Goal: Check status: Check status

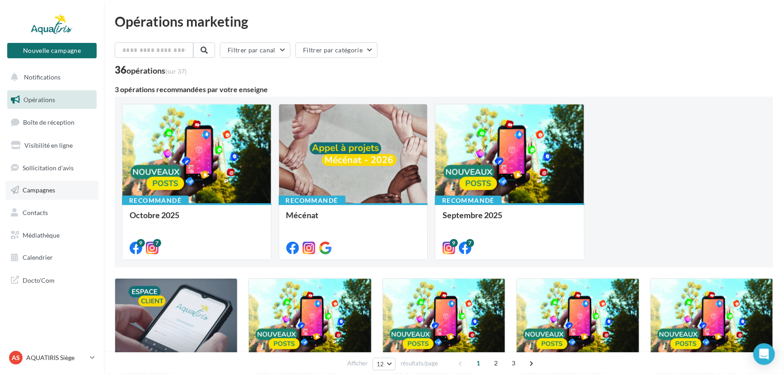
click at [42, 196] on link "Campagnes" at bounding box center [51, 190] width 93 height 19
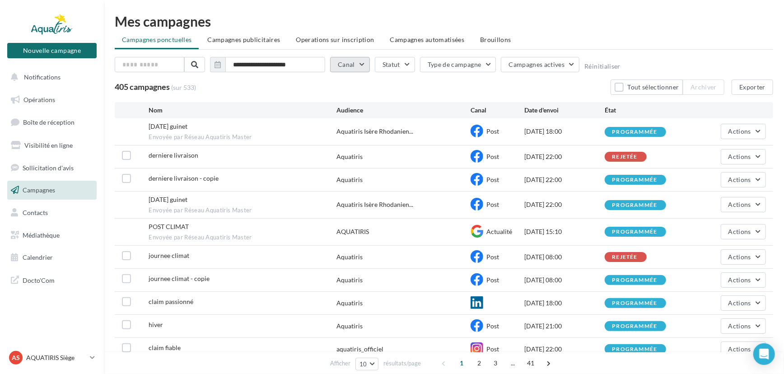
click at [341, 68] on button "Canal" at bounding box center [350, 64] width 40 height 15
click at [359, 126] on icon at bounding box center [357, 125] width 14 height 14
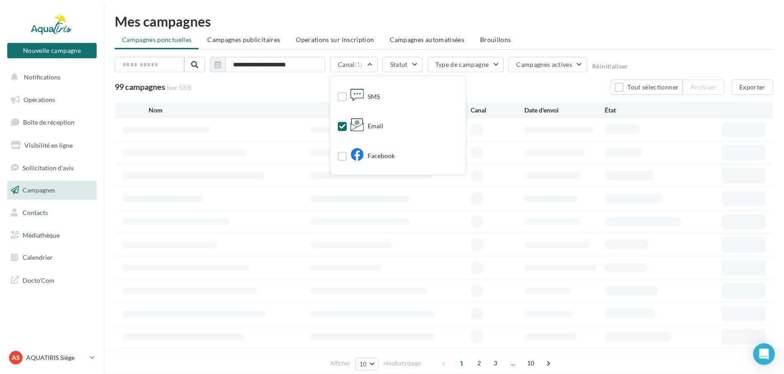
click at [300, 89] on div "99 campagnes (sur 533) Tout sélectionner Archiver Exporter" at bounding box center [444, 86] width 658 height 15
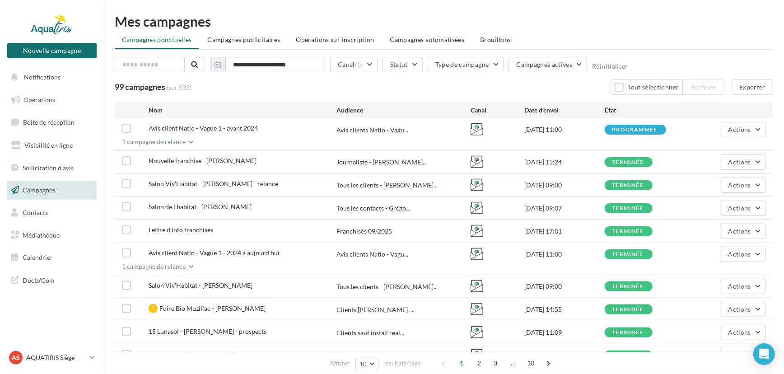
click at [553, 111] on div "Date d'envoi" at bounding box center [564, 110] width 80 height 9
click at [221, 65] on icon "button" at bounding box center [217, 64] width 6 height 7
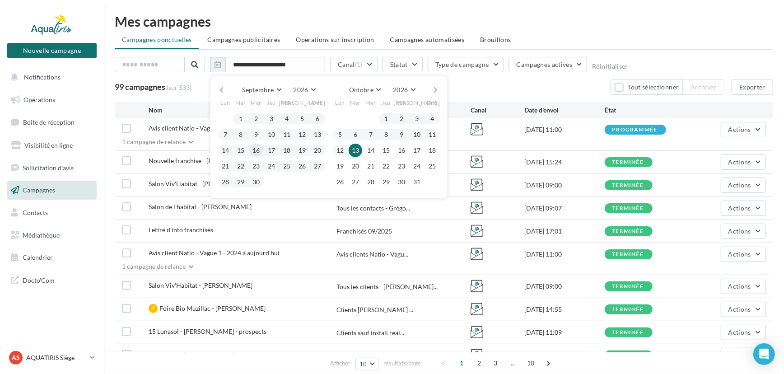
click at [257, 151] on button "16" at bounding box center [256, 151] width 14 height 14
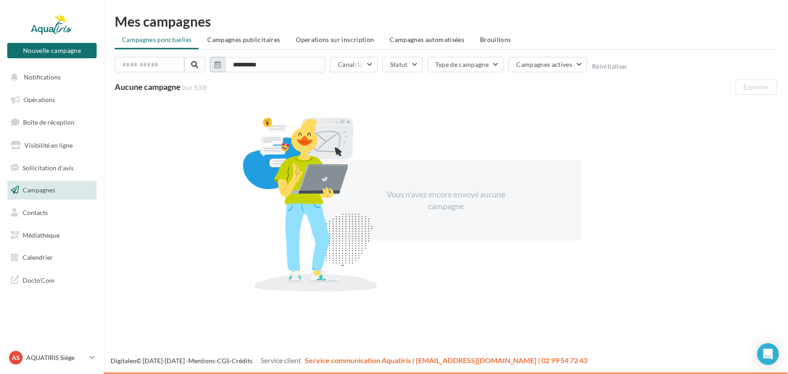
click at [223, 67] on button "button" at bounding box center [217, 64] width 15 height 15
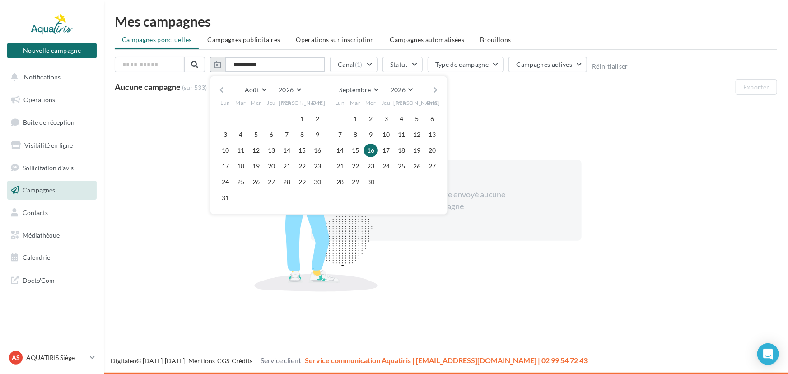
click at [280, 69] on input "**********" at bounding box center [275, 64] width 100 height 15
type input "**********"
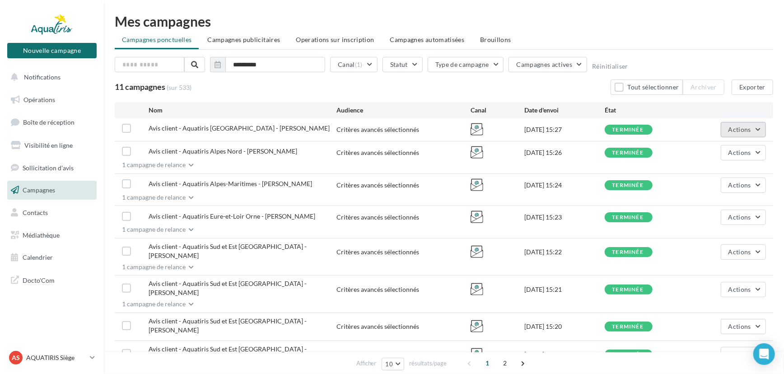
click at [739, 126] on span "Actions" at bounding box center [739, 130] width 23 height 8
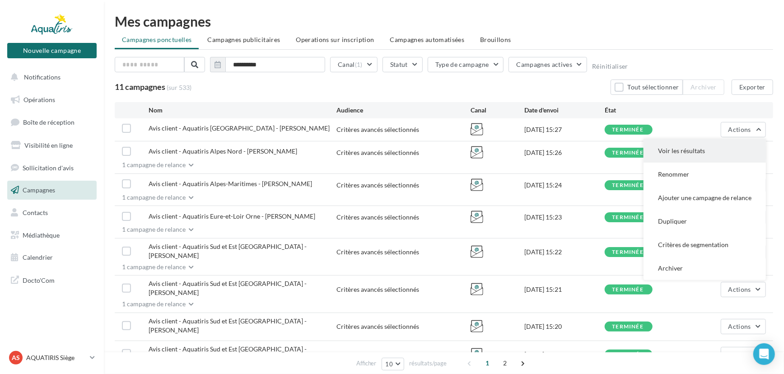
click at [699, 152] on button "Voir les résultats" at bounding box center [704, 150] width 122 height 23
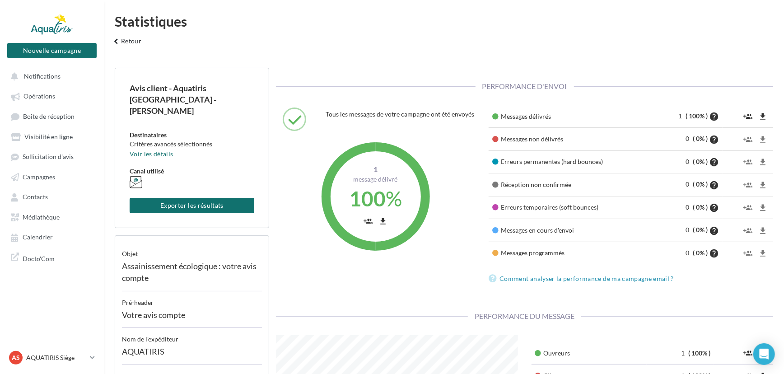
click at [128, 48] on button "keyboard_arrow_left Retour" at bounding box center [125, 44] width 37 height 18
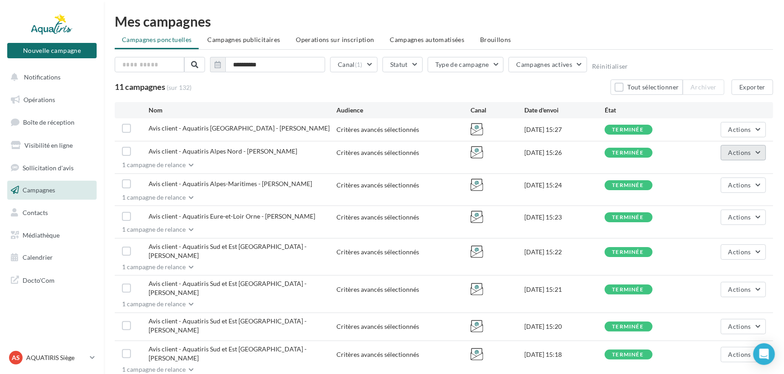
click at [731, 146] on button "Actions" at bounding box center [743, 152] width 45 height 15
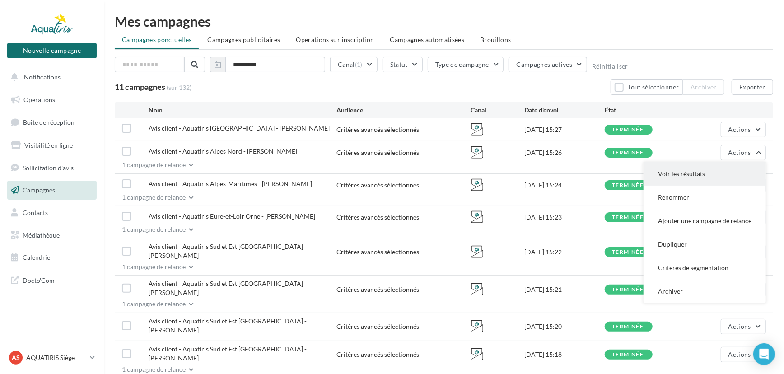
click at [733, 180] on button "Voir les résultats" at bounding box center [704, 173] width 122 height 23
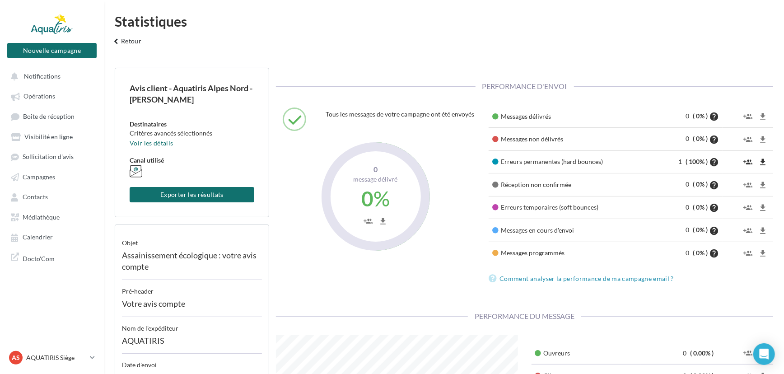
click at [140, 42] on button "keyboard_arrow_left Retour" at bounding box center [125, 44] width 37 height 18
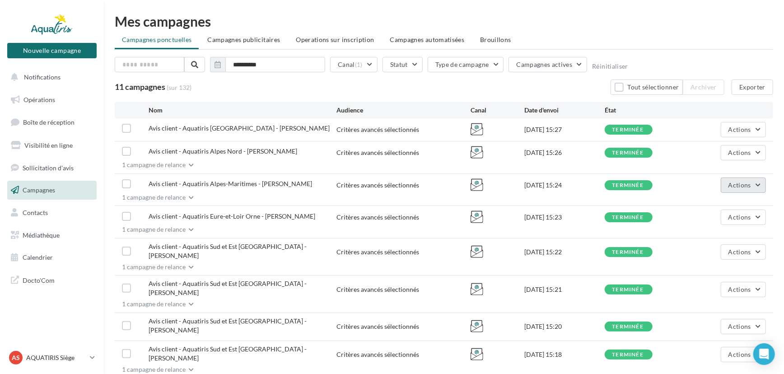
click at [743, 183] on span "Actions" at bounding box center [739, 185] width 23 height 8
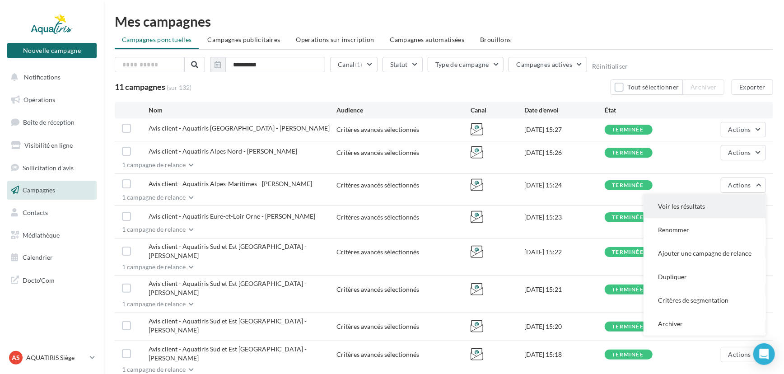
click at [704, 203] on button "Voir les résultats" at bounding box center [704, 206] width 122 height 23
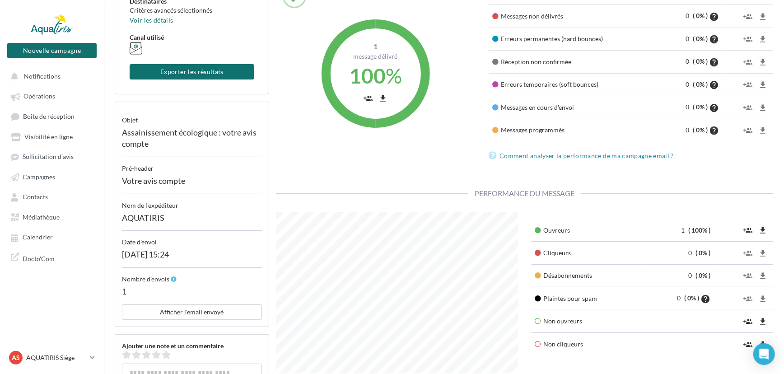
scroll to position [164, 0]
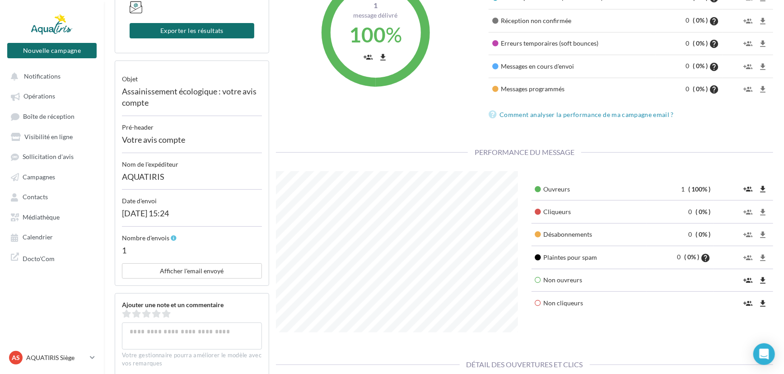
drag, startPoint x: 571, startPoint y: 228, endPoint x: 573, endPoint y: 221, distance: 7.8
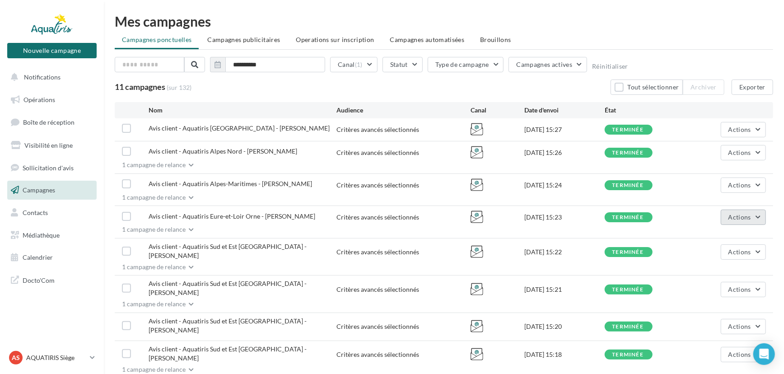
click at [746, 221] on button "Actions" at bounding box center [743, 217] width 45 height 15
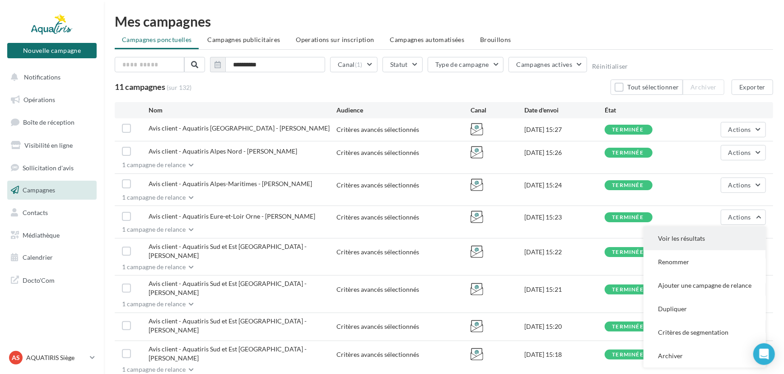
click at [683, 246] on button "Voir les résultats" at bounding box center [704, 238] width 122 height 23
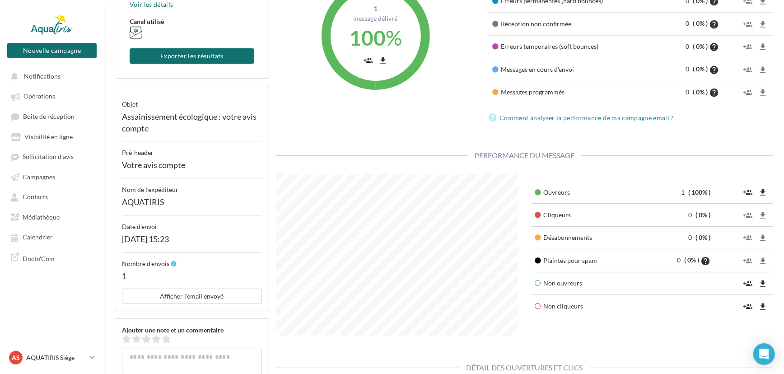
scroll to position [164, 0]
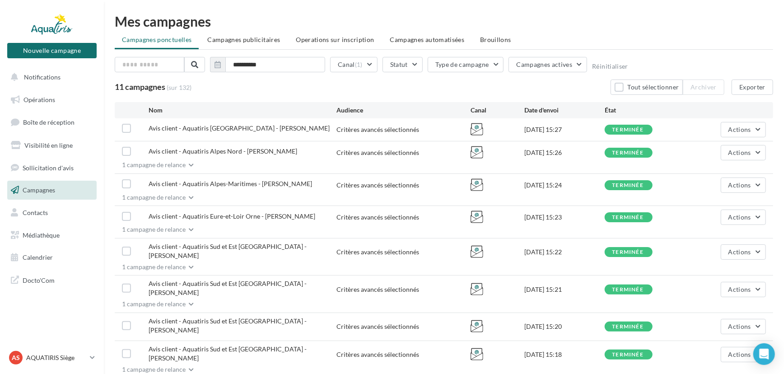
click at [742, 262] on div "1 campagne de relance" at bounding box center [444, 266] width 658 height 9
click at [748, 253] on button "Actions" at bounding box center [743, 251] width 45 height 15
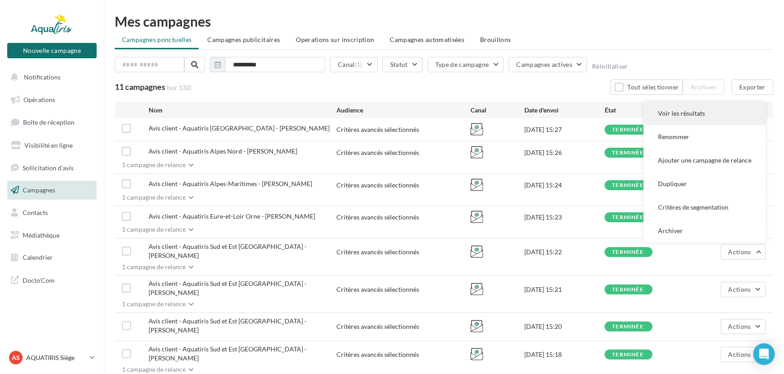
click at [692, 108] on button "Voir les résultats" at bounding box center [704, 113] width 122 height 23
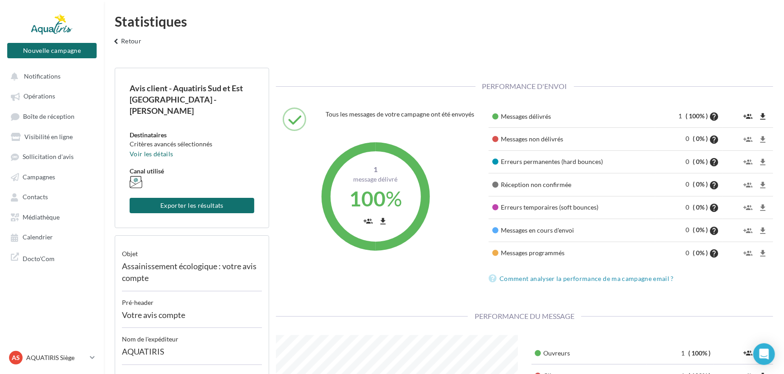
drag, startPoint x: 427, startPoint y: 146, endPoint x: 433, endPoint y: 144, distance: 6.1
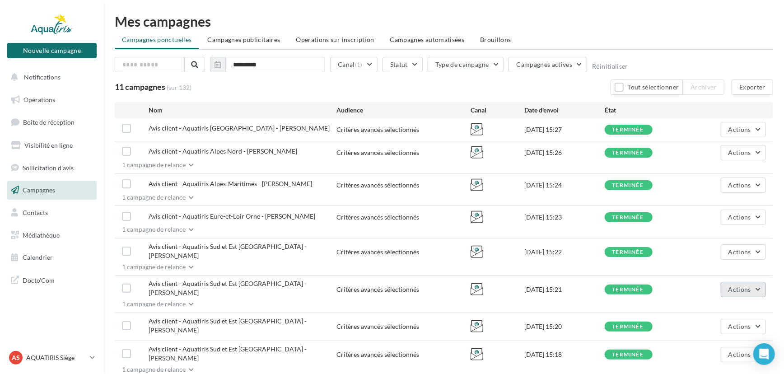
click at [735, 285] on span "Actions" at bounding box center [739, 289] width 23 height 8
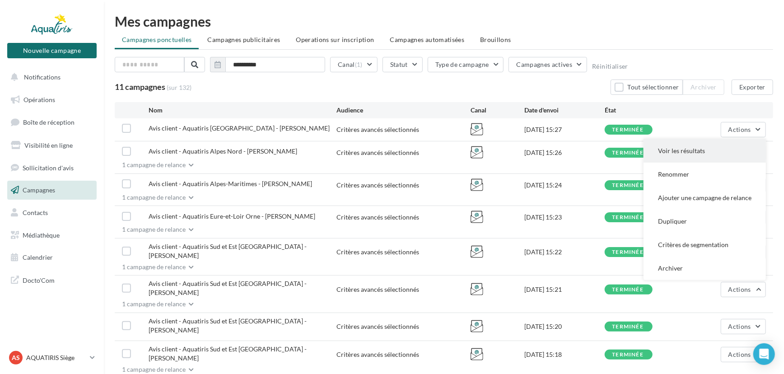
click at [673, 140] on button "Voir les résultats" at bounding box center [704, 150] width 122 height 23
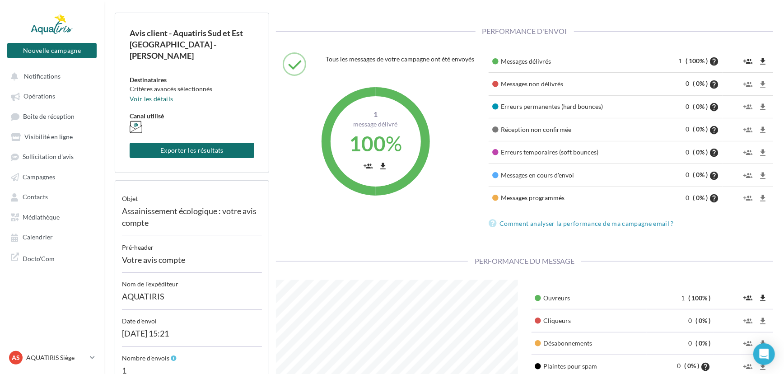
scroll to position [41, 0]
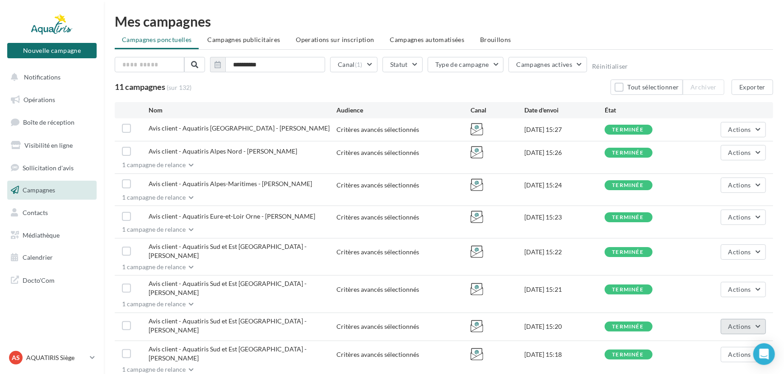
click at [727, 319] on button "Actions" at bounding box center [743, 326] width 45 height 15
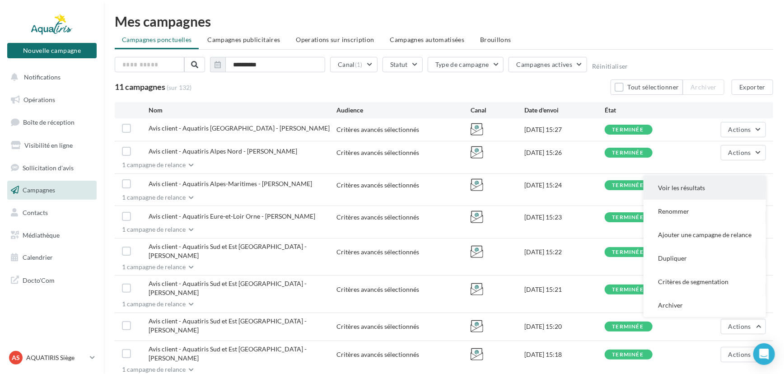
click at [712, 177] on button "Voir les résultats" at bounding box center [704, 187] width 122 height 23
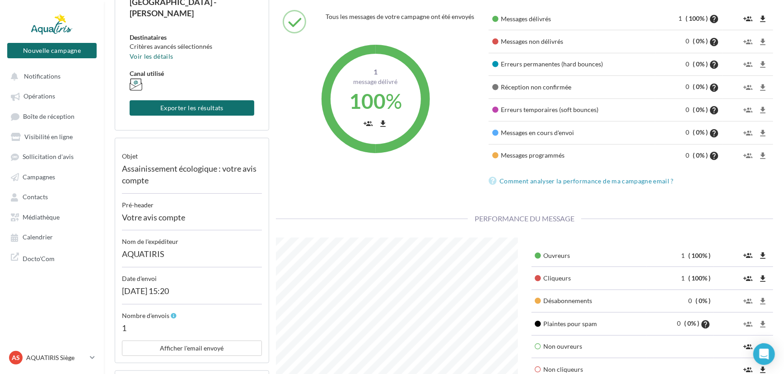
scroll to position [164, 0]
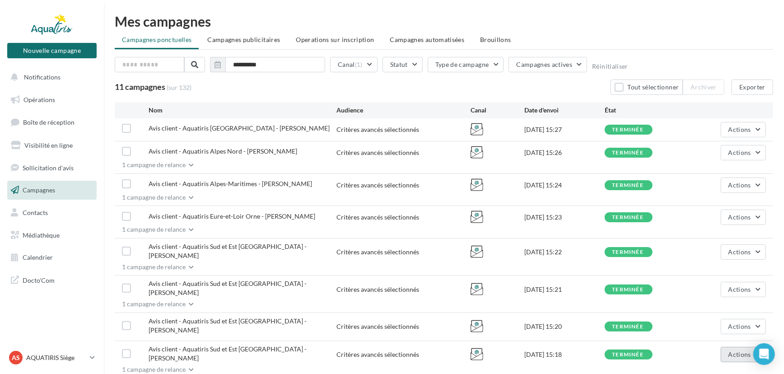
click at [724, 347] on button "Actions" at bounding box center [743, 354] width 45 height 15
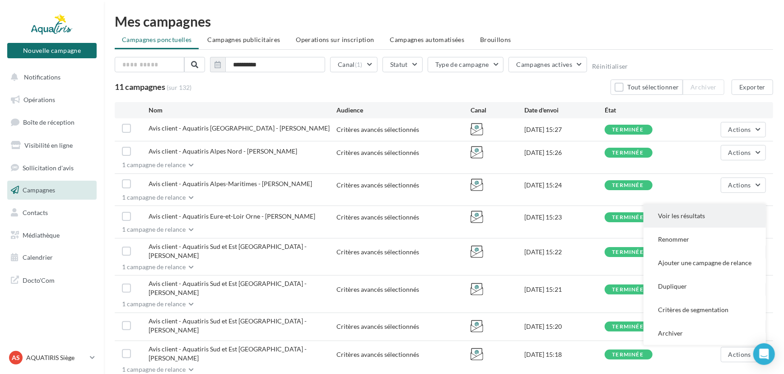
click at [686, 204] on button "Voir les résultats" at bounding box center [704, 215] width 122 height 23
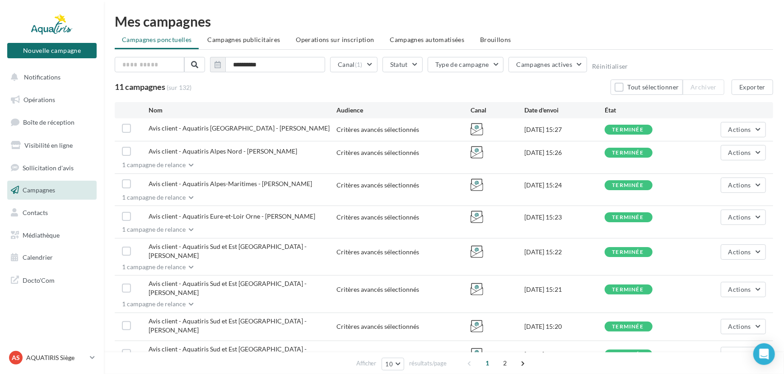
scroll to position [41, 0]
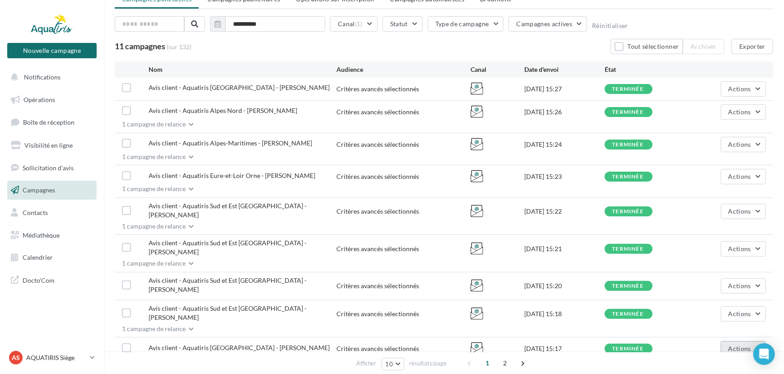
click at [724, 341] on button "Actions" at bounding box center [743, 348] width 45 height 15
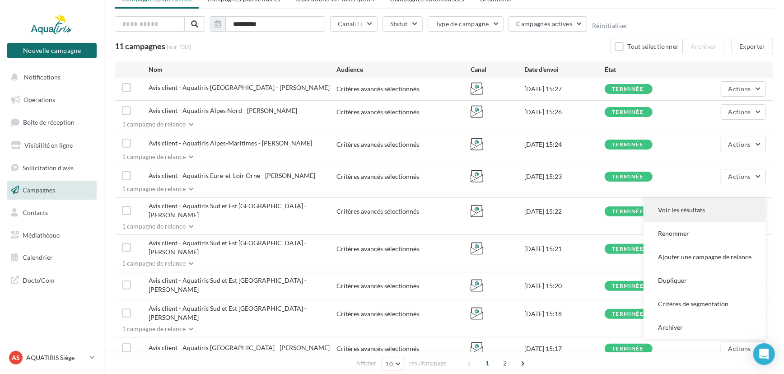
click at [686, 198] on button "Voir les résultats" at bounding box center [704, 209] width 122 height 23
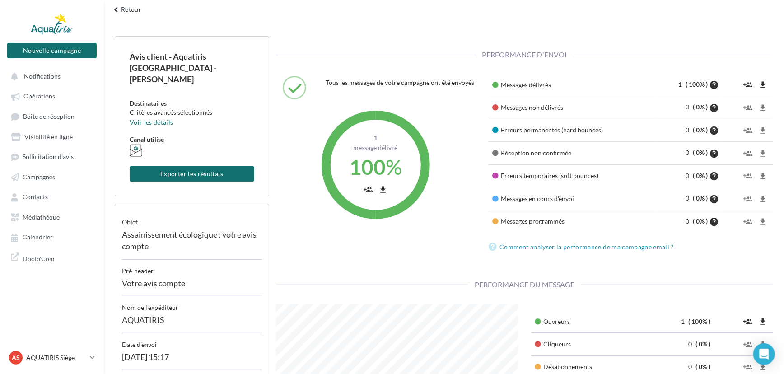
scroll to position [82, 0]
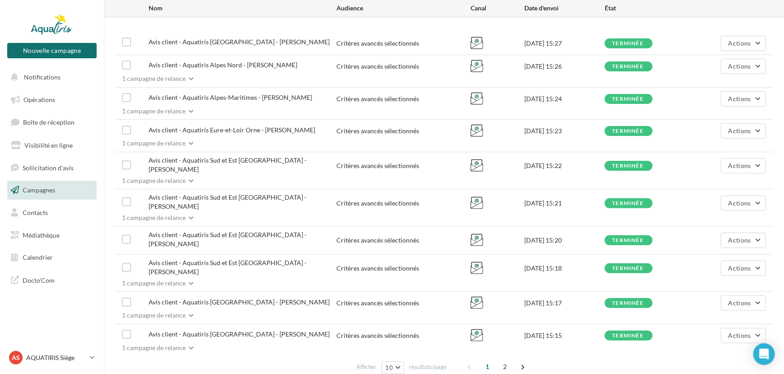
scroll to position [107, 0]
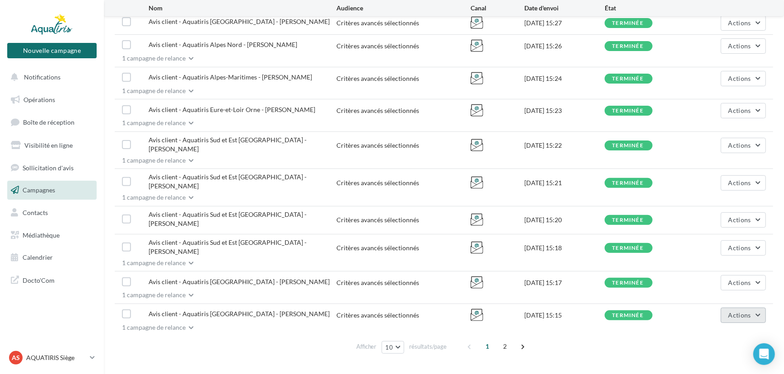
click at [729, 311] on span "Actions" at bounding box center [739, 315] width 23 height 8
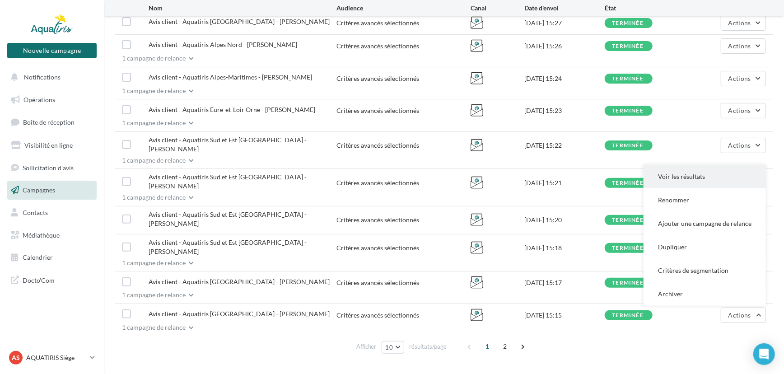
click at [700, 165] on button "Voir les résultats" at bounding box center [704, 176] width 122 height 23
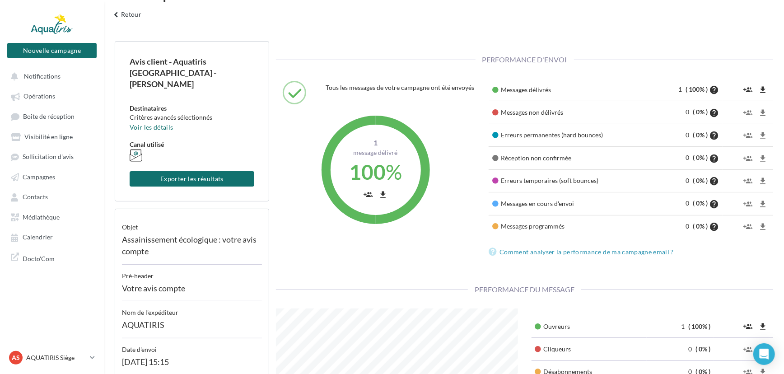
scroll to position [82, 0]
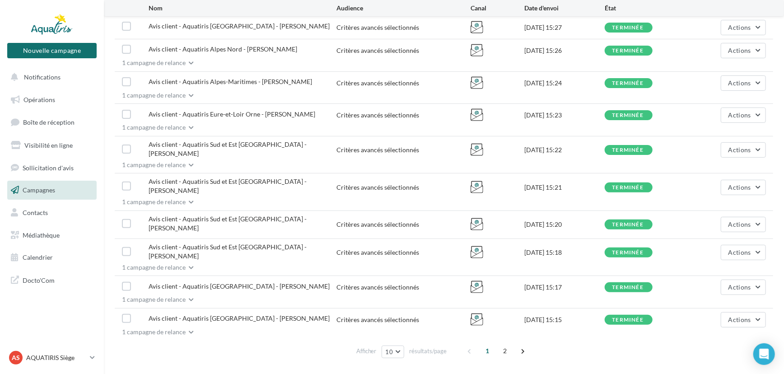
scroll to position [107, 0]
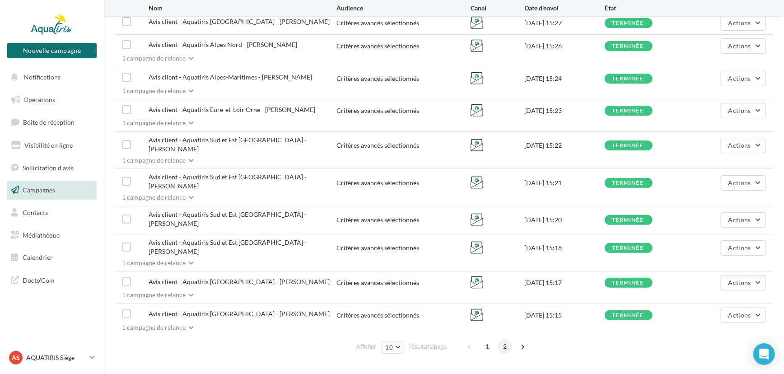
click at [506, 339] on span "2" at bounding box center [505, 346] width 14 height 14
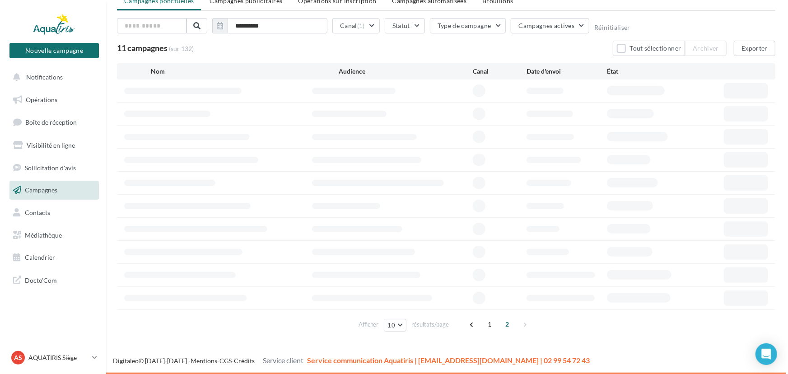
scroll to position [0, 0]
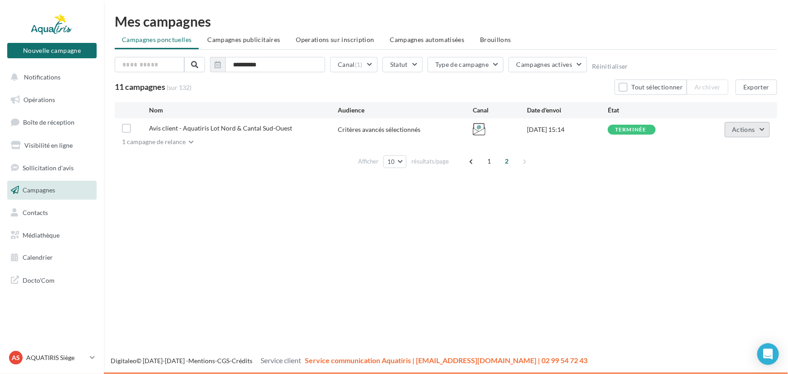
click at [731, 133] on button "Actions" at bounding box center [747, 129] width 45 height 15
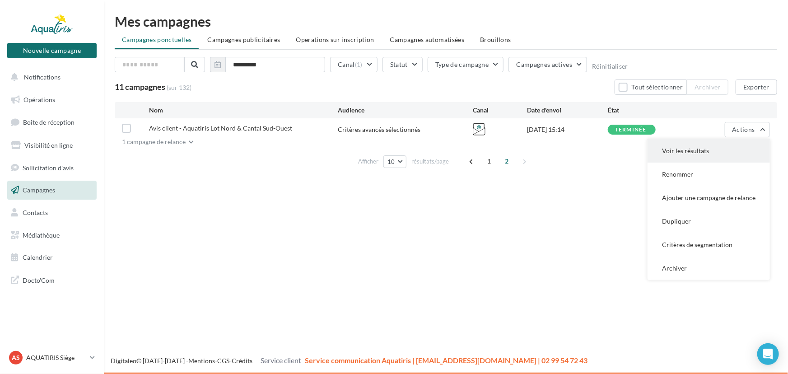
click at [712, 143] on button "Voir les résultats" at bounding box center [708, 150] width 122 height 23
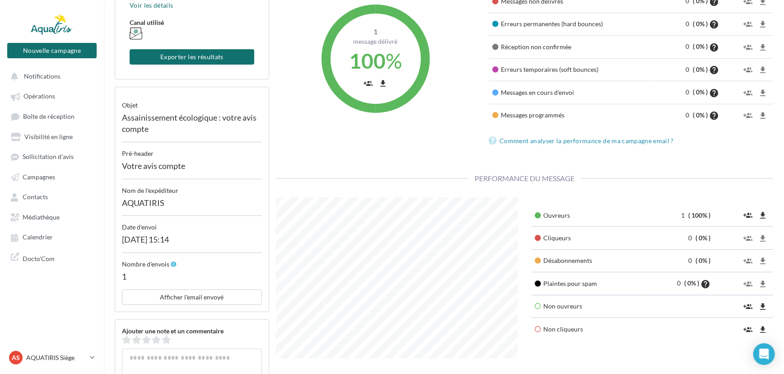
scroll to position [123, 0]
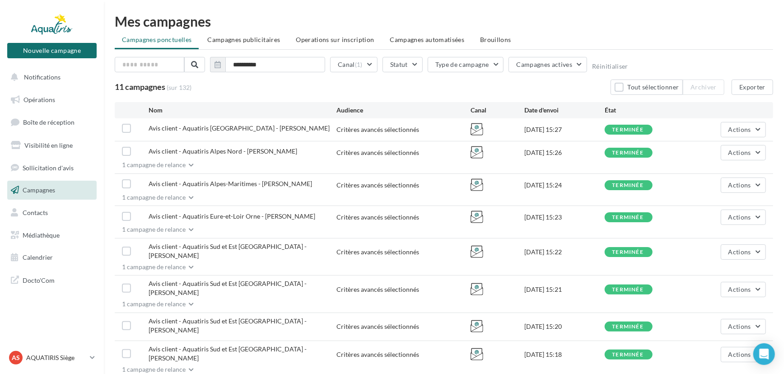
click at [181, 166] on div "1 campagne de relance" at bounding box center [150, 164] width 71 height 9
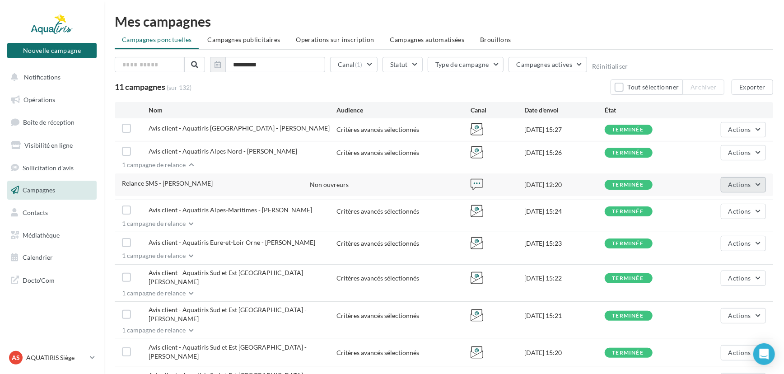
click at [734, 184] on span "Actions" at bounding box center [739, 185] width 23 height 8
click at [727, 201] on button "Voir les résultats" at bounding box center [720, 205] width 90 height 23
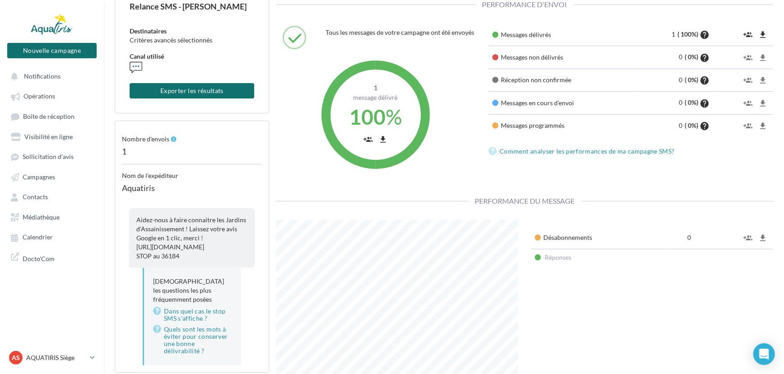
scroll to position [123, 0]
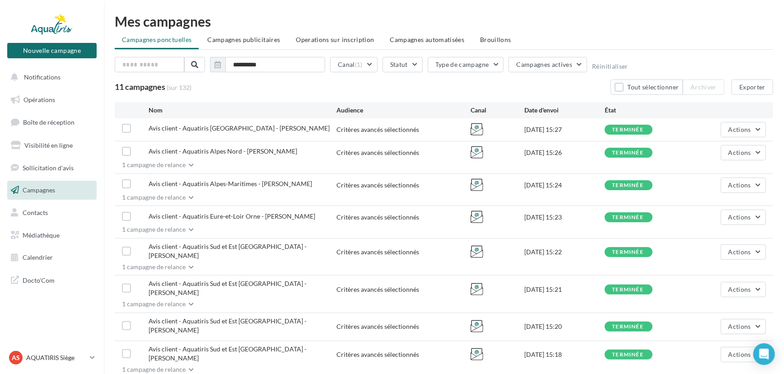
click at [189, 197] on icon "button" at bounding box center [191, 197] width 5 height 5
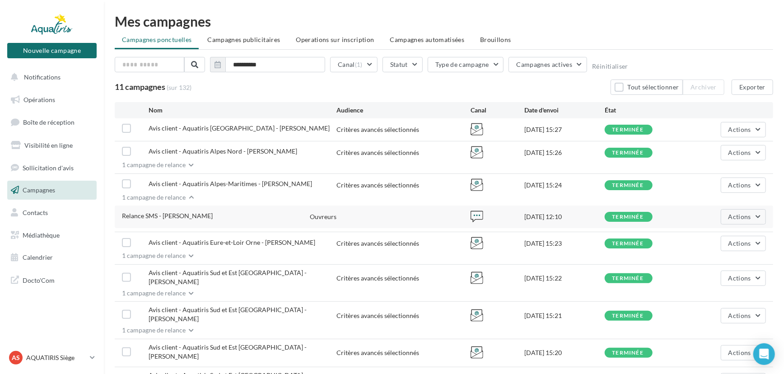
click at [186, 166] on button "1 campagne de relance" at bounding box center [154, 165] width 79 height 11
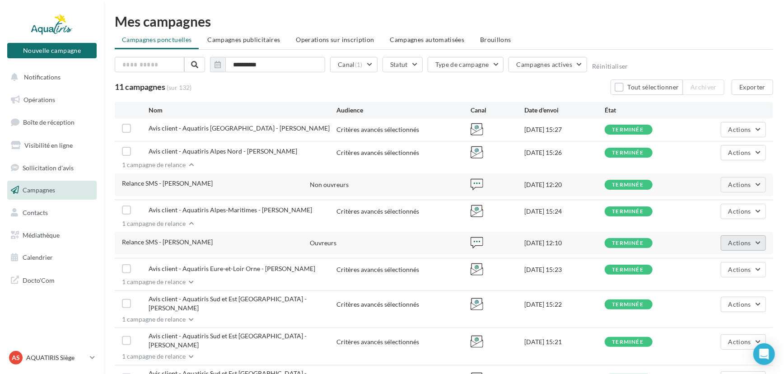
click at [740, 245] on span "Actions" at bounding box center [739, 243] width 23 height 8
click at [732, 258] on button "Voir les résultats" at bounding box center [720, 263] width 90 height 23
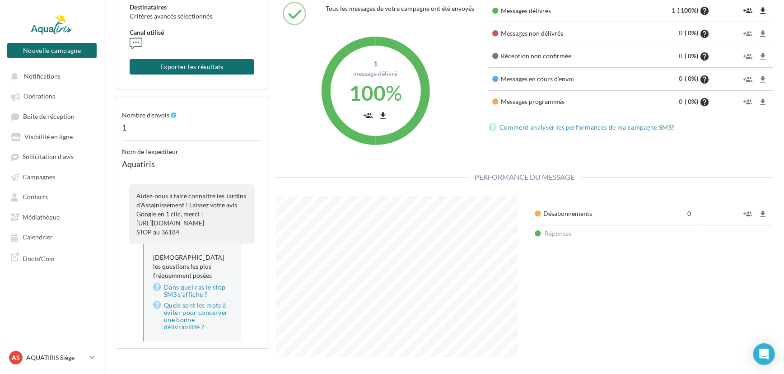
scroll to position [105, 0]
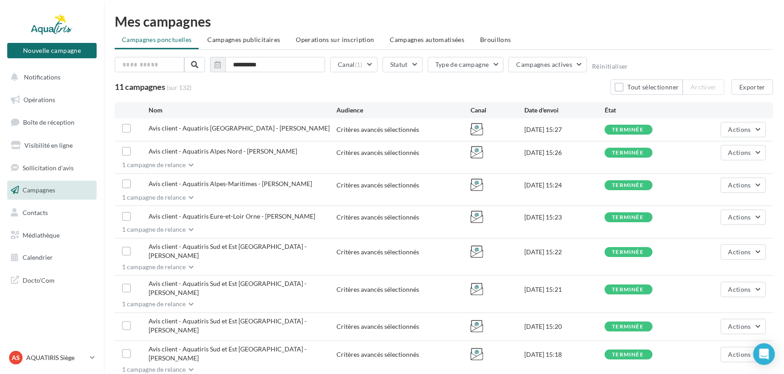
click at [186, 262] on button "1 campagne de relance" at bounding box center [154, 267] width 79 height 11
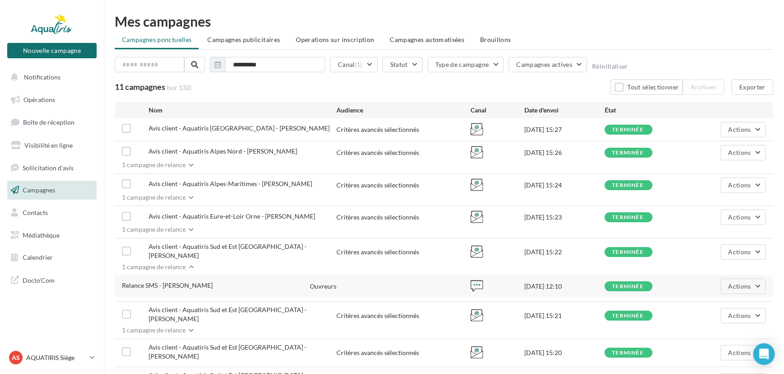
click at [186, 326] on button "1 campagne de relance" at bounding box center [154, 331] width 79 height 11
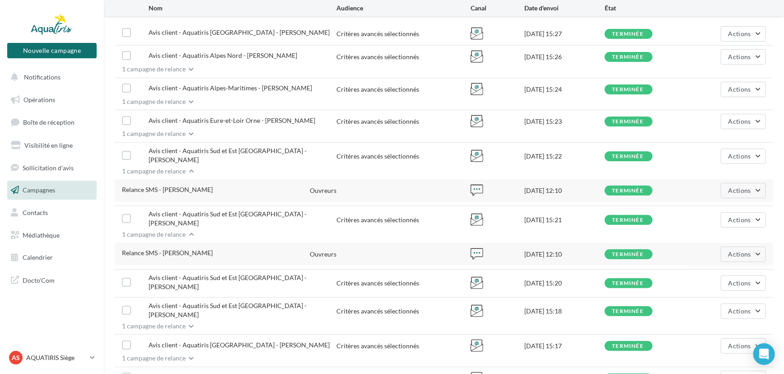
scroll to position [158, 0]
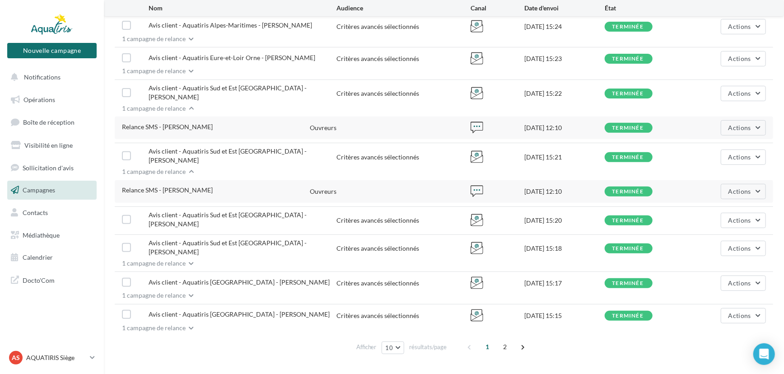
click at [182, 259] on div "1 campagne de relance" at bounding box center [150, 263] width 71 height 9
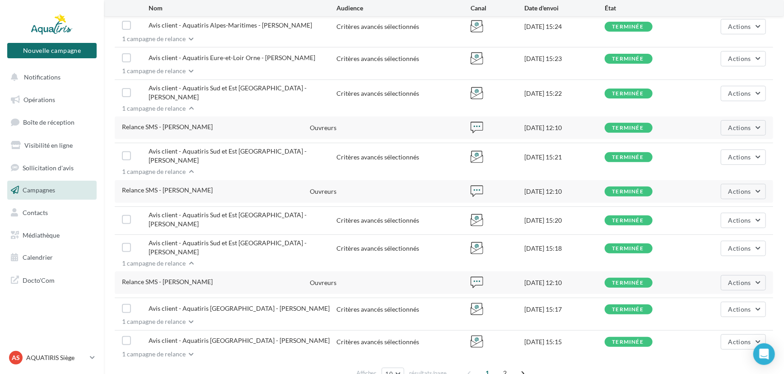
click at [172, 317] on button "1 campagne de relance" at bounding box center [154, 322] width 79 height 11
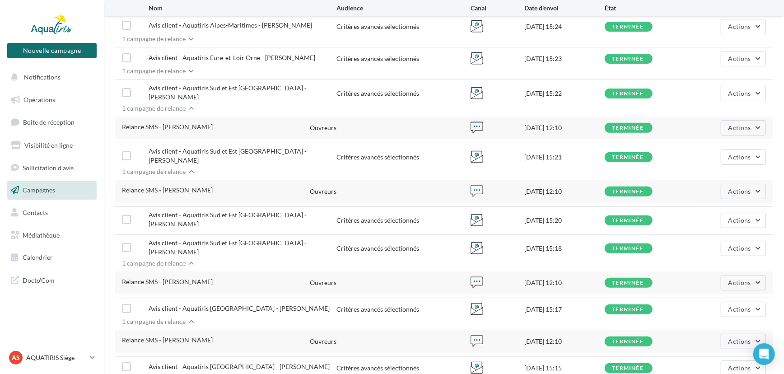
scroll to position [200, 0]
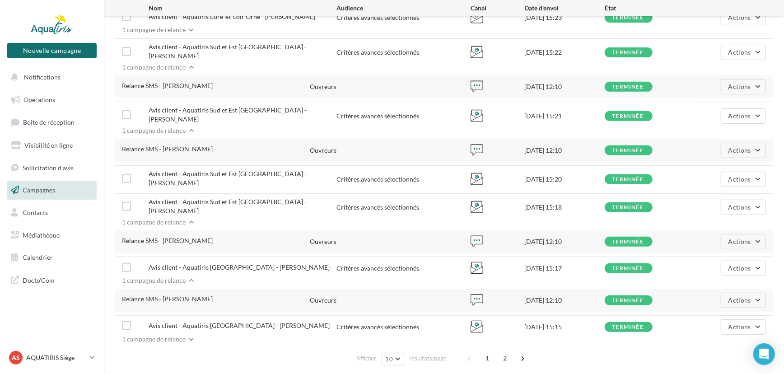
click at [190, 335] on span "button" at bounding box center [191, 339] width 5 height 9
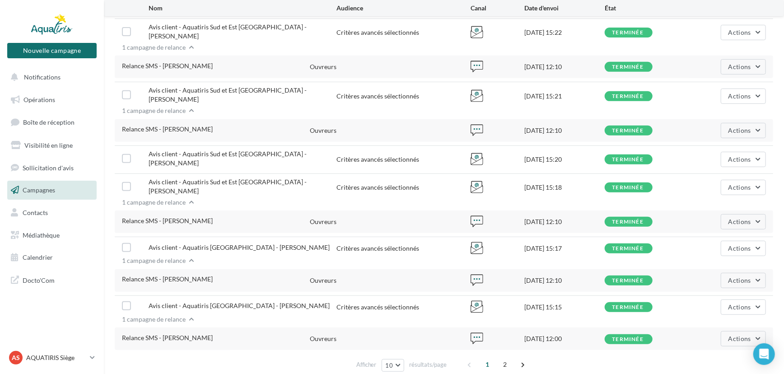
scroll to position [237, 0]
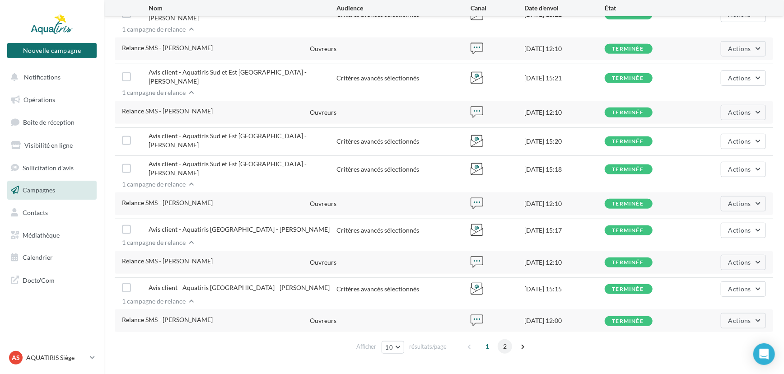
click at [500, 339] on span "2" at bounding box center [505, 346] width 14 height 14
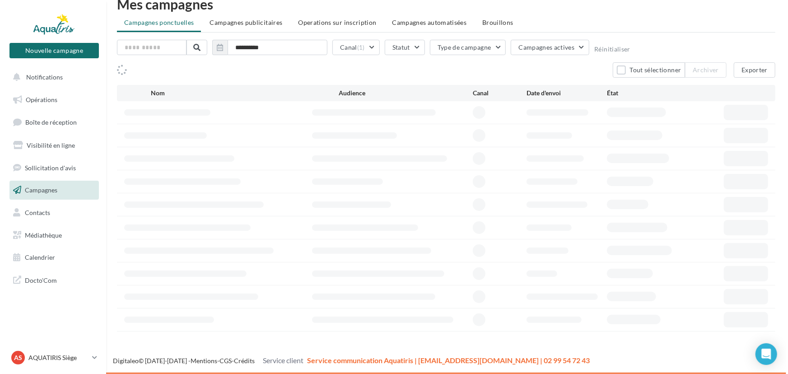
scroll to position [0, 0]
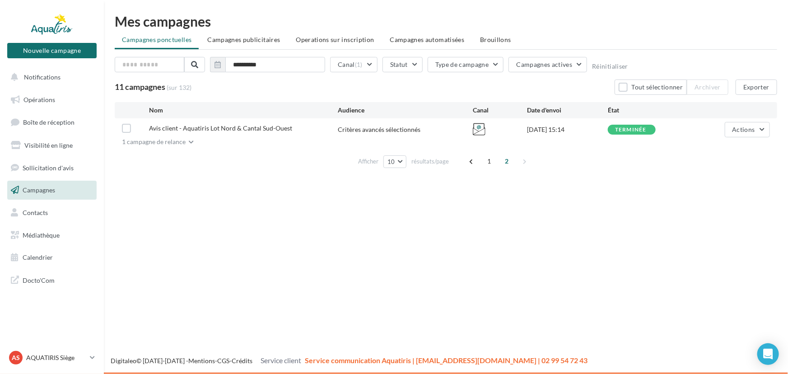
click at [169, 140] on div "1 campagne de relance" at bounding box center [150, 141] width 71 height 9
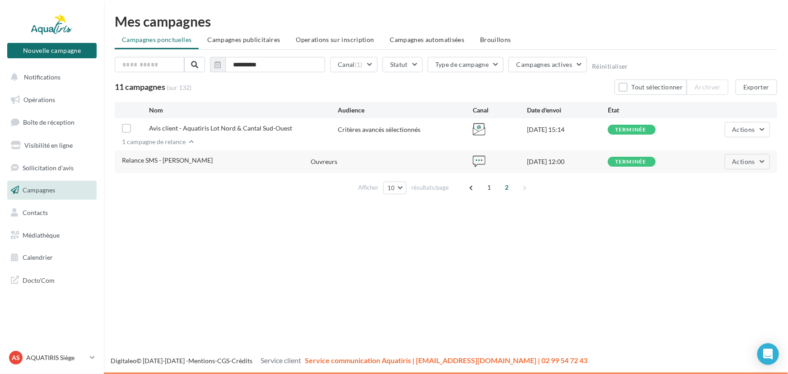
click at [333, 271] on div "Nouvelle campagne Nouvelle campagne Notifications Opérations Boîte de réception…" at bounding box center [394, 187] width 788 height 374
click at [75, 368] on div "AS AQUATIRIS Siège Steeve_Tessier" at bounding box center [52, 361] width 104 height 25
click at [72, 356] on p "AQUATIRIS Siège" at bounding box center [56, 357] width 60 height 9
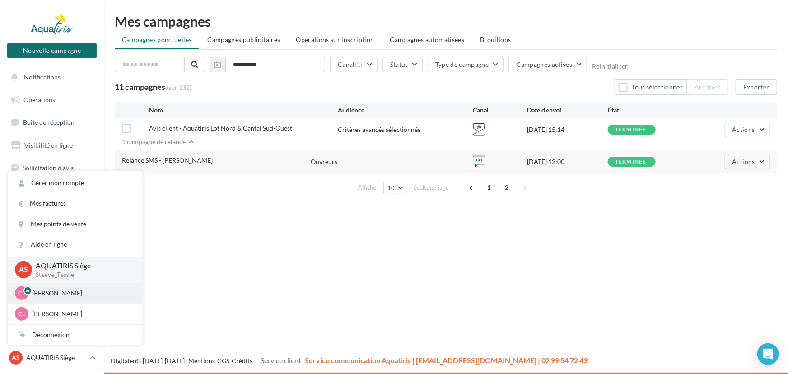
click at [70, 302] on div "CL [PERSON_NAME] [EMAIL_ADDRESS][DOMAIN_NAME]" at bounding box center [75, 293] width 135 height 21
click at [70, 293] on p "[PERSON_NAME]" at bounding box center [81, 293] width 99 height 9
